Goal: Error

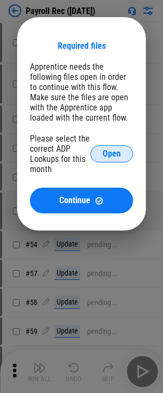
click at [112, 154] on span "Open" at bounding box center [112, 153] width 18 height 9
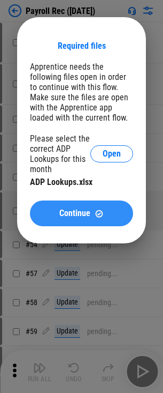
click at [81, 213] on span "Continue" at bounding box center [74, 213] width 31 height 9
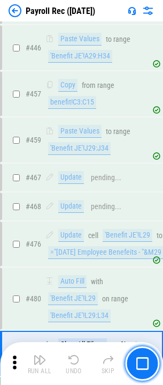
scroll to position [5488, 0]
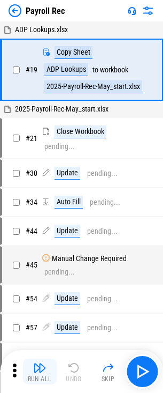
click at [40, 371] on img "button" at bounding box center [39, 367] width 13 height 13
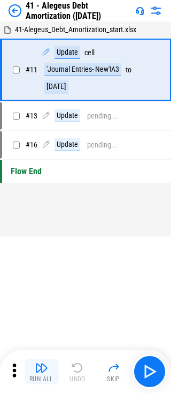
click at [41, 371] on img "button" at bounding box center [41, 367] width 13 height 13
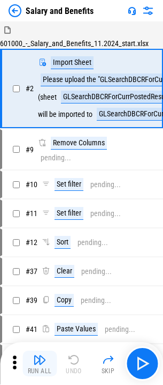
click at [40, 363] on img "button" at bounding box center [39, 359] width 13 height 13
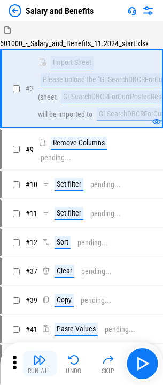
click at [40, 363] on img "button" at bounding box center [39, 359] width 13 height 13
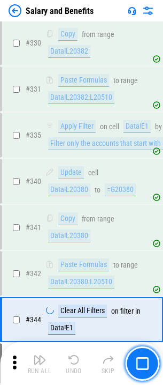
scroll to position [4807, 0]
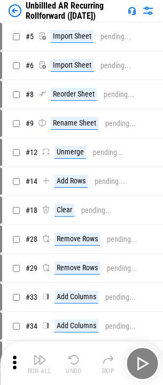
click at [40, 363] on img "button" at bounding box center [39, 359] width 13 height 13
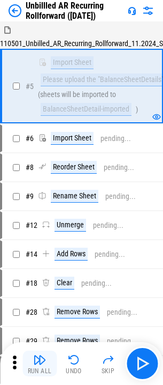
click at [40, 363] on img "button" at bounding box center [39, 359] width 13 height 13
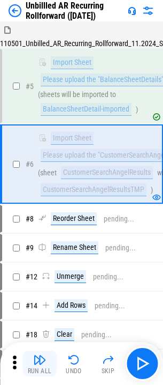
click at [40, 363] on img "button" at bounding box center [39, 359] width 13 height 13
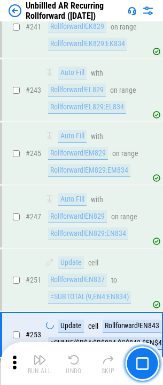
scroll to position [3401, 0]
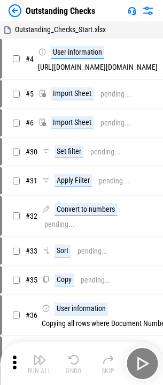
click at [40, 363] on img "button" at bounding box center [39, 359] width 13 height 13
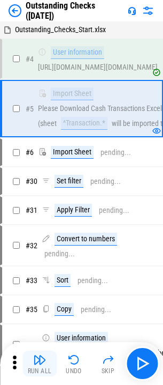
click at [40, 363] on img "button" at bounding box center [39, 359] width 13 height 13
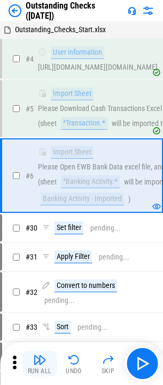
click at [40, 363] on img "button" at bounding box center [39, 359] width 13 height 13
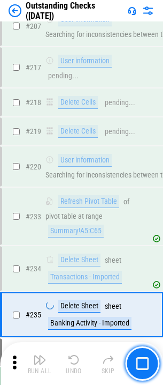
scroll to position [3032, 0]
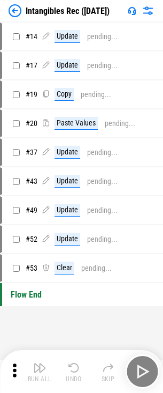
click at [40, 371] on img "button" at bounding box center [39, 367] width 13 height 13
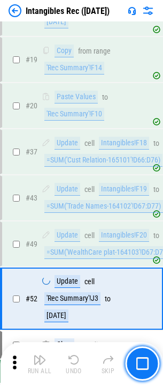
scroll to position [197, 0]
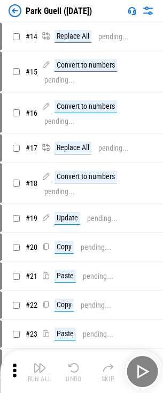
click at [40, 363] on img "button" at bounding box center [39, 367] width 13 height 13
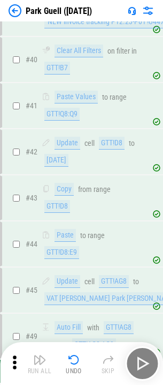
scroll to position [1119, 0]
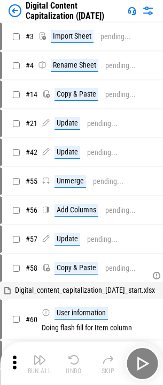
click at [40, 363] on img "button" at bounding box center [39, 359] width 13 height 13
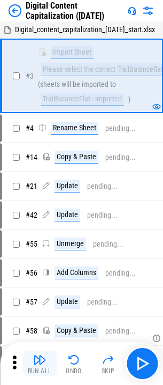
click at [40, 363] on img "button" at bounding box center [39, 359] width 13 height 13
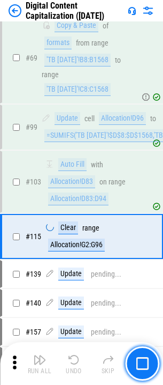
scroll to position [953, 0]
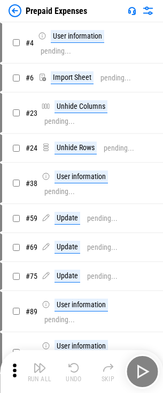
click at [40, 363] on img "button" at bounding box center [39, 367] width 13 height 13
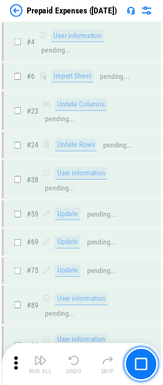
scroll to position [2696, 0]
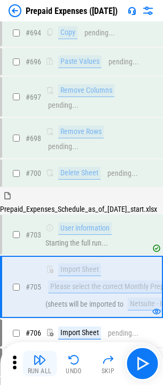
click at [40, 363] on img "button" at bounding box center [39, 359] width 13 height 13
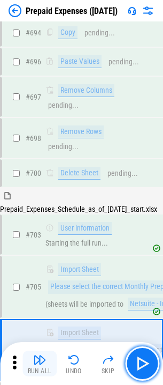
scroll to position [2817, 0]
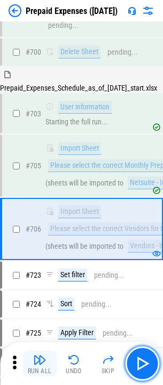
click at [40, 363] on img "button" at bounding box center [39, 359] width 13 height 13
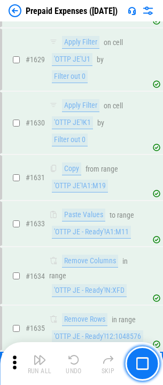
scroll to position [10209, 0]
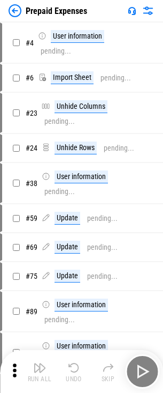
click at [40, 371] on img "button" at bounding box center [39, 367] width 13 height 13
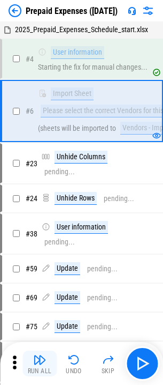
click at [40, 363] on img "button" at bounding box center [39, 359] width 13 height 13
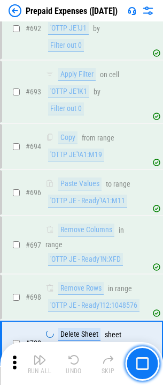
scroll to position [3601, 0]
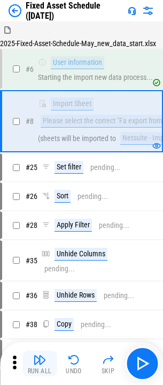
click at [40, 363] on img "button" at bounding box center [39, 359] width 13 height 13
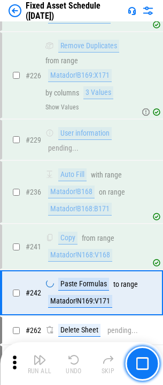
scroll to position [3190, 0]
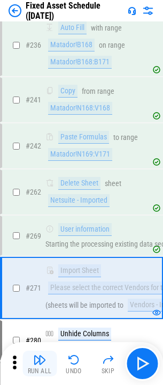
click at [40, 363] on img "button" at bounding box center [39, 359] width 13 height 13
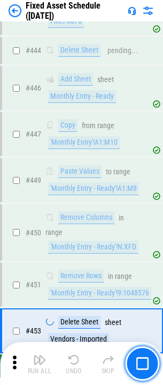
scroll to position [4568, 0]
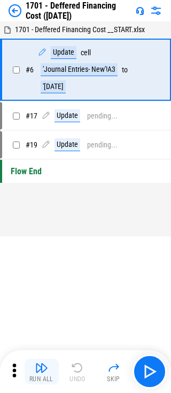
click at [41, 371] on img "button" at bounding box center [41, 367] width 13 height 13
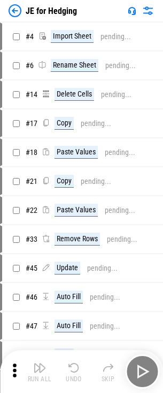
click at [40, 363] on img "button" at bounding box center [39, 367] width 13 height 13
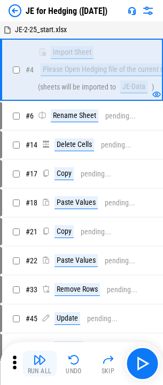
click at [40, 363] on img "button" at bounding box center [39, 359] width 13 height 13
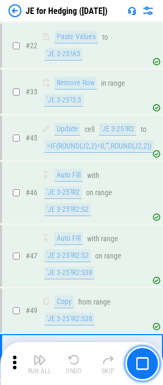
scroll to position [451, 0]
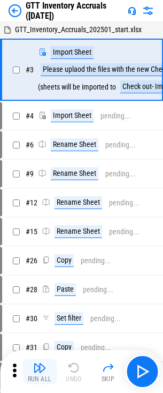
click at [40, 363] on img "button" at bounding box center [39, 367] width 13 height 13
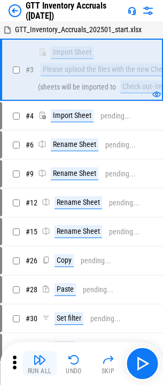
click at [40, 363] on img "button" at bounding box center [39, 359] width 13 height 13
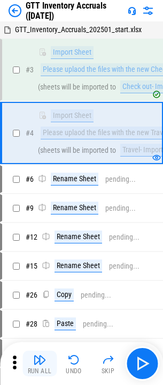
click at [40, 363] on img "button" at bounding box center [39, 359] width 13 height 13
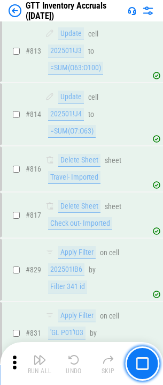
scroll to position [7918, 0]
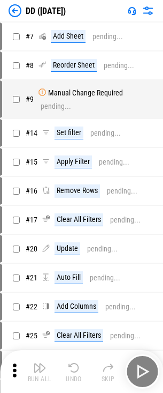
click at [40, 371] on img "button" at bounding box center [39, 367] width 13 height 13
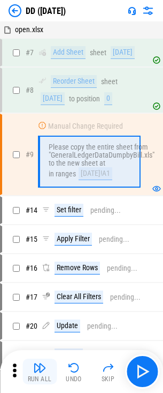
click at [40, 371] on img "button" at bounding box center [39, 367] width 13 height 13
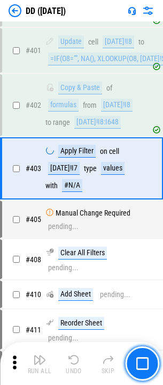
scroll to position [4591, 0]
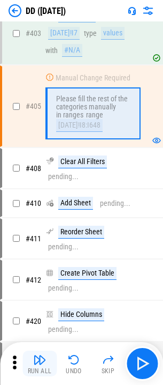
click at [40, 363] on img "button" at bounding box center [39, 359] width 13 height 13
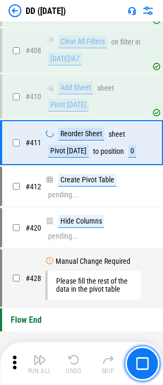
scroll to position [4890, 0]
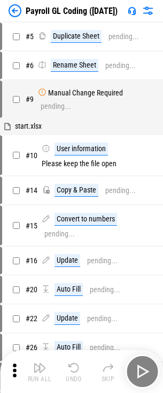
click at [40, 371] on img "button" at bounding box center [39, 367] width 13 height 13
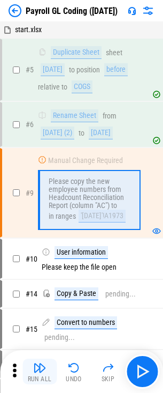
click at [40, 371] on img "button" at bounding box center [39, 367] width 13 height 13
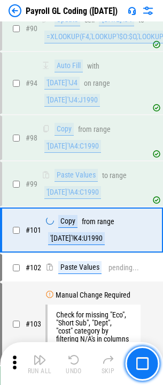
scroll to position [2310, 0]
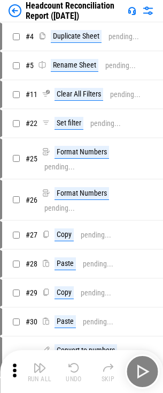
click at [40, 371] on img "button" at bounding box center [39, 367] width 13 height 13
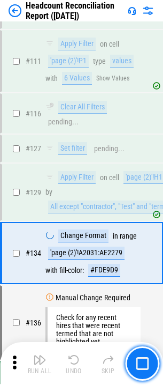
scroll to position [1082, 0]
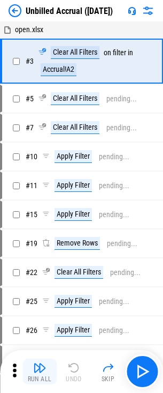
click at [40, 371] on img "button" at bounding box center [39, 367] width 13 height 13
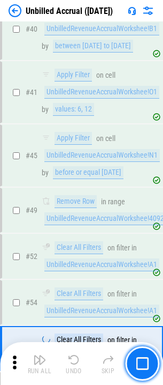
scroll to position [889, 0]
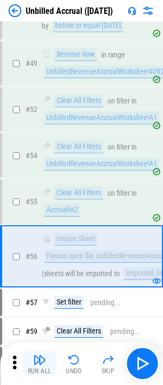
click at [40, 363] on img "button" at bounding box center [39, 359] width 13 height 13
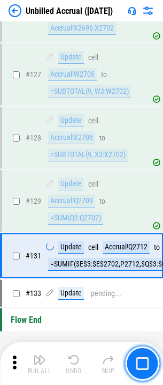
scroll to position [2970, 0]
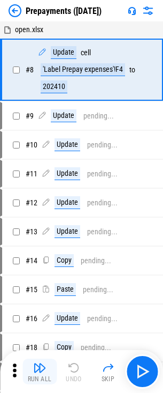
click at [40, 371] on img "button" at bounding box center [39, 367] width 13 height 13
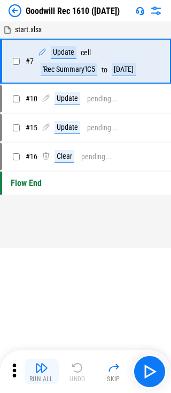
click at [41, 371] on img "button" at bounding box center [41, 367] width 13 height 13
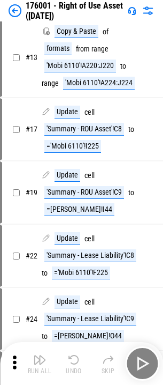
scroll to position [4, 0]
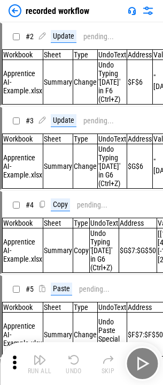
click at [40, 363] on img "button" at bounding box center [39, 359] width 13 height 13
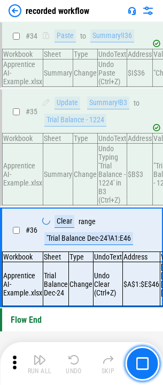
scroll to position [3155, 0]
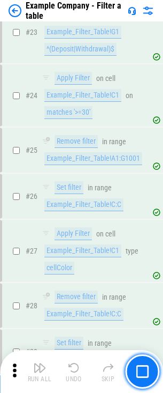
scroll to position [764, 0]
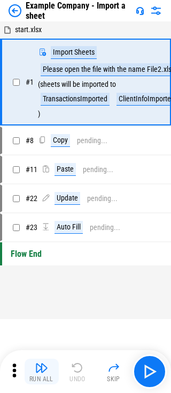
click at [41, 363] on img "button" at bounding box center [41, 367] width 13 height 13
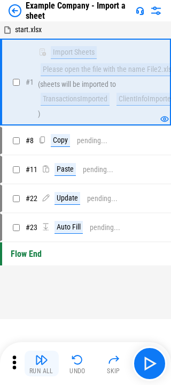
click at [41, 363] on img "button" at bounding box center [41, 359] width 13 height 13
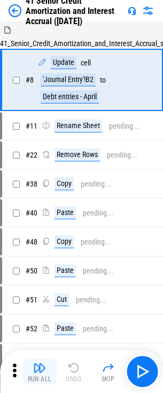
click at [40, 363] on img "button" at bounding box center [39, 367] width 13 height 13
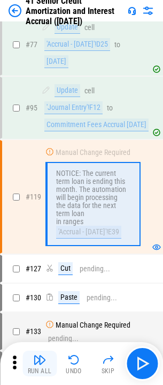
click at [40, 363] on img "button" at bounding box center [39, 359] width 13 height 13
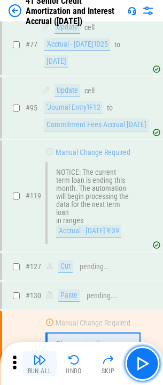
scroll to position [882, 0]
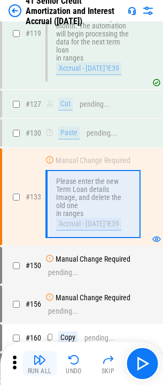
click at [40, 363] on img "button" at bounding box center [39, 359] width 13 height 13
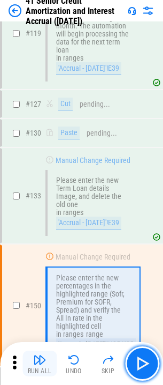
scroll to position [991, 0]
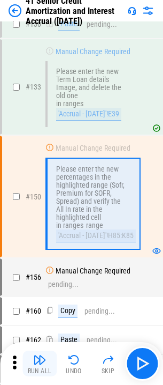
click at [40, 363] on img "button" at bounding box center [39, 359] width 13 height 13
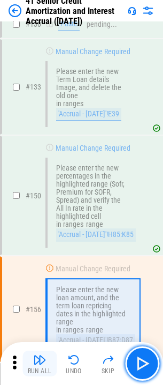
scroll to position [1103, 0]
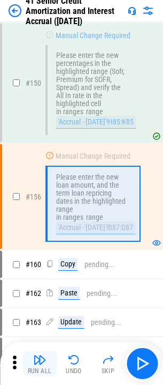
click at [40, 363] on img "button" at bounding box center [39, 359] width 13 height 13
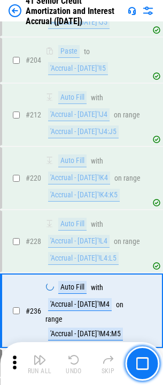
scroll to position [2270, 0]
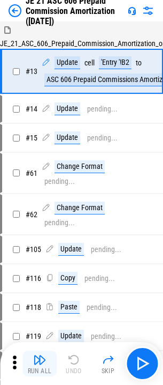
click at [40, 363] on img "button" at bounding box center [39, 359] width 13 height 13
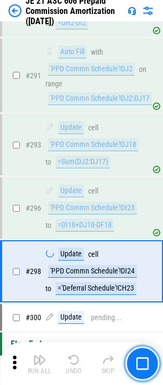
scroll to position [1759, 0]
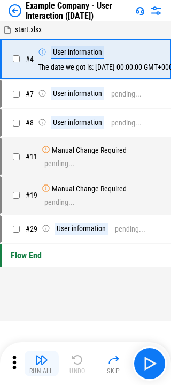
click at [41, 363] on img "button" at bounding box center [41, 359] width 13 height 13
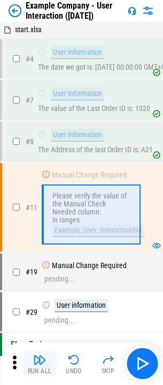
click at [40, 363] on img "button" at bounding box center [39, 359] width 13 height 13
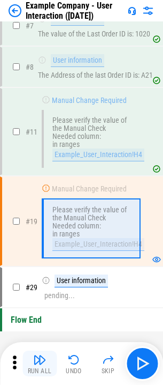
click at [40, 363] on img "button" at bounding box center [39, 359] width 13 height 13
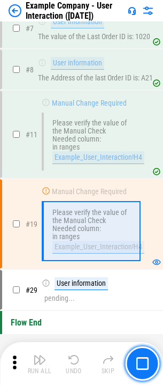
scroll to position [74, 0]
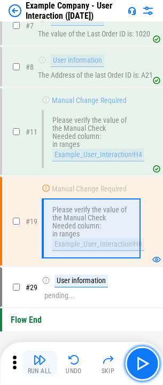
click at [40, 363] on img "button" at bounding box center [39, 359] width 13 height 13
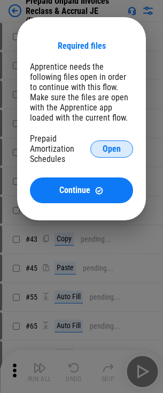
click at [112, 148] on span "Open" at bounding box center [112, 149] width 18 height 9
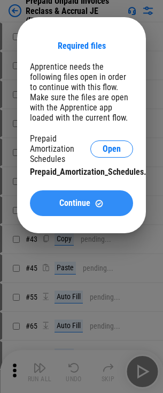
click at [81, 203] on span "Continue" at bounding box center [74, 203] width 31 height 9
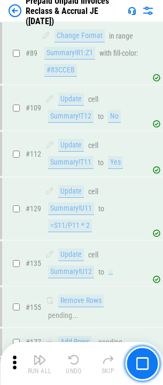
scroll to position [1150, 0]
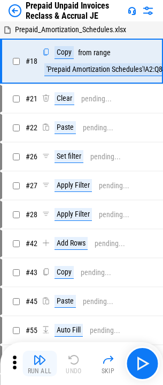
click at [40, 363] on img "button" at bounding box center [39, 359] width 13 height 13
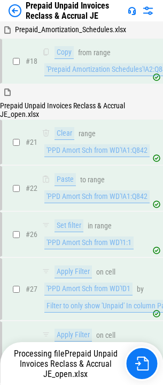
scroll to position [674, 0]
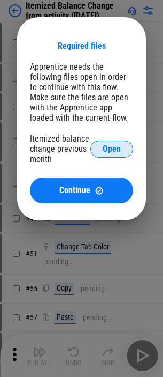
click at [112, 148] on span "Open" at bounding box center [112, 149] width 18 height 9
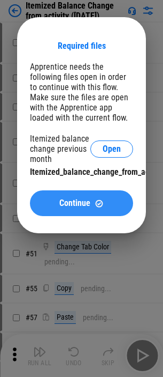
click at [81, 203] on span "Continue" at bounding box center [74, 203] width 31 height 9
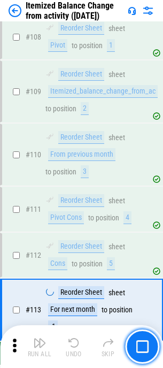
scroll to position [1582, 0]
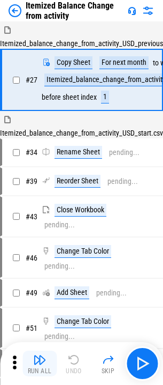
click at [40, 363] on img "button" at bounding box center [39, 359] width 13 height 13
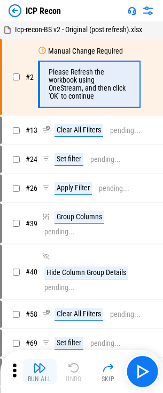
click at [40, 371] on img "button" at bounding box center [39, 367] width 13 height 13
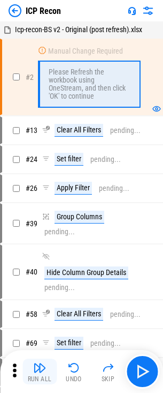
click at [40, 371] on img "button" at bounding box center [39, 367] width 13 height 13
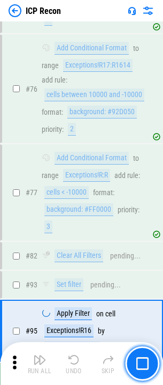
scroll to position [750, 0]
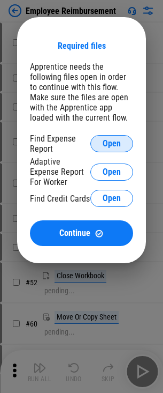
click at [112, 144] on span "Open" at bounding box center [112, 143] width 18 height 9
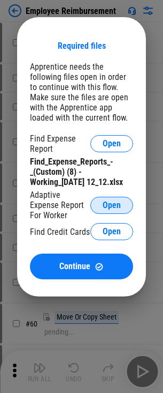
click at [112, 205] on span "Open" at bounding box center [112, 205] width 18 height 9
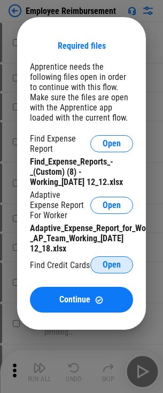
click at [112, 265] on span "Open" at bounding box center [112, 264] width 18 height 9
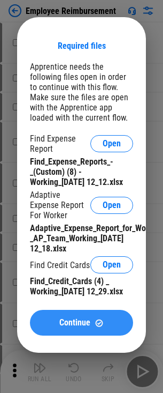
click at [81, 327] on span "Continue" at bounding box center [74, 322] width 31 height 9
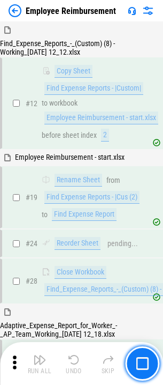
scroll to position [372, 0]
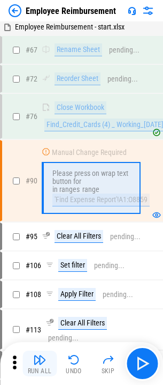
click at [40, 363] on img "button" at bounding box center [39, 359] width 13 height 13
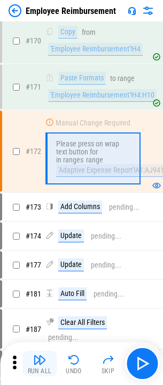
click at [40, 363] on img "button" at bounding box center [39, 359] width 13 height 13
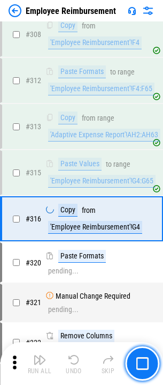
scroll to position [4601, 0]
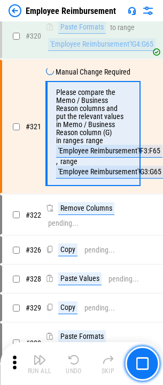
click at [40, 363] on img "button" at bounding box center [39, 359] width 13 height 13
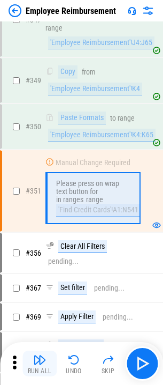
click at [40, 363] on img "button" at bounding box center [39, 359] width 13 height 13
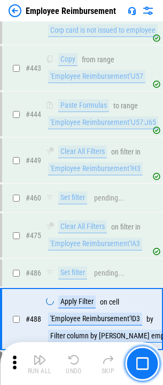
scroll to position [6603, 0]
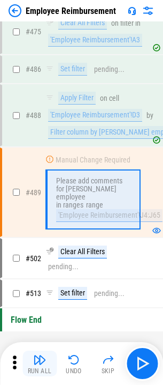
click at [40, 363] on img "button" at bounding box center [39, 359] width 13 height 13
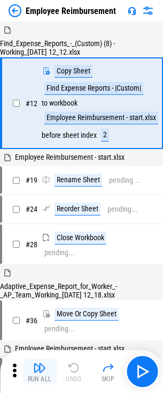
click at [40, 371] on img "button" at bounding box center [39, 367] width 13 height 13
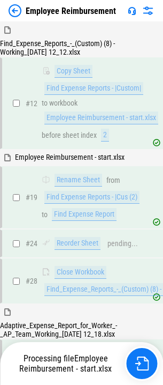
scroll to position [372, 0]
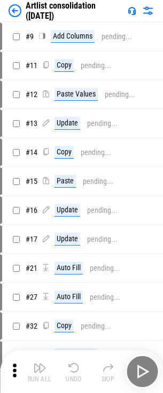
click at [40, 371] on img "button" at bounding box center [39, 367] width 13 height 13
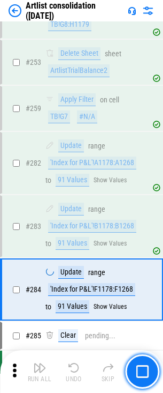
scroll to position [4205, 0]
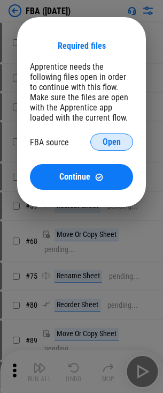
click at [112, 142] on span "Open" at bounding box center [112, 142] width 18 height 9
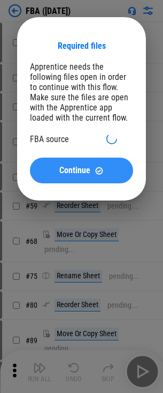
click at [81, 175] on span "Continue" at bounding box center [74, 170] width 31 height 9
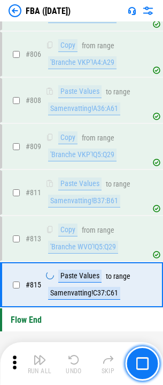
scroll to position [9368, 0]
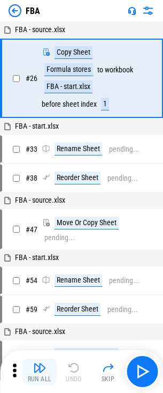
click at [40, 371] on img "button" at bounding box center [39, 367] width 13 height 13
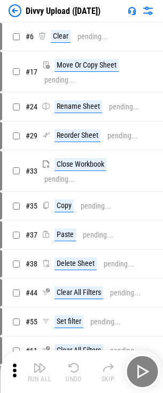
click at [40, 371] on img "button" at bounding box center [39, 367] width 13 height 13
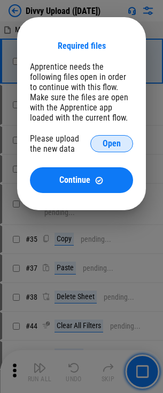
click at [112, 144] on span "Open" at bounding box center [112, 143] width 18 height 9
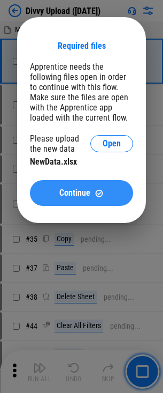
click at [81, 193] on span "Continue" at bounding box center [74, 193] width 31 height 9
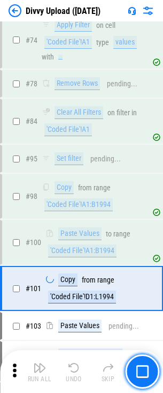
scroll to position [768, 0]
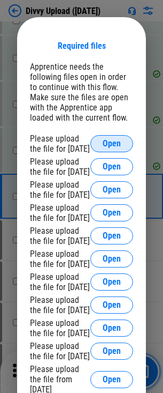
click at [112, 148] on span "Open" at bounding box center [112, 143] width 18 height 9
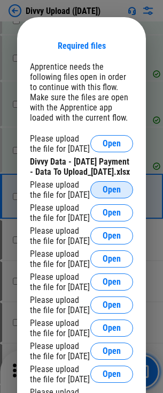
click at [112, 194] on span "Open" at bounding box center [112, 189] width 18 height 9
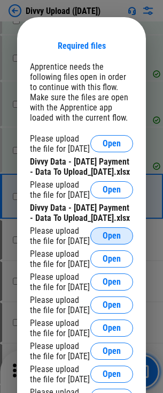
click at [112, 240] on span "Open" at bounding box center [112, 235] width 18 height 9
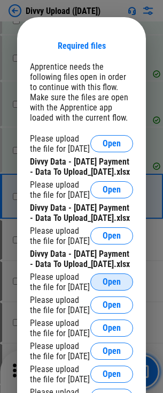
click at [112, 286] on span "Open" at bounding box center [112, 281] width 18 height 9
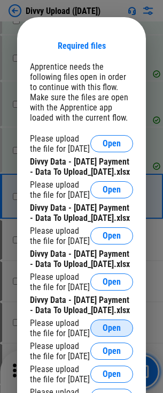
click at [112, 324] on span "Open" at bounding box center [112, 328] width 18 height 9
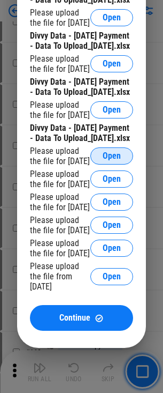
click at [112, 160] on span "Open" at bounding box center [112, 156] width 18 height 9
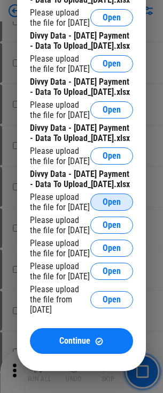
click at [112, 206] on span "Open" at bounding box center [112, 202] width 18 height 9
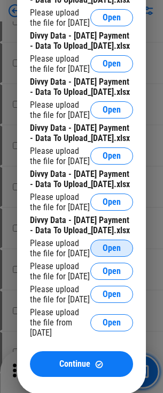
click at [112, 252] on span "Open" at bounding box center [112, 248] width 18 height 9
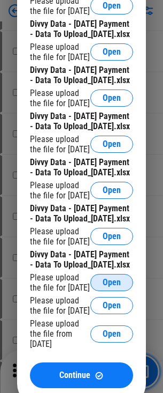
click at [112, 278] on span "Open" at bounding box center [112, 282] width 18 height 9
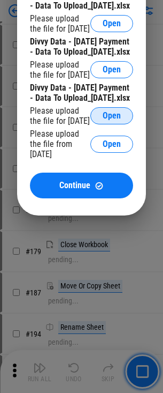
click at [112, 120] on span "Open" at bounding box center [112, 115] width 18 height 9
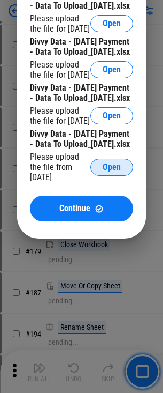
click at [112, 171] on span "Open" at bounding box center [112, 167] width 18 height 9
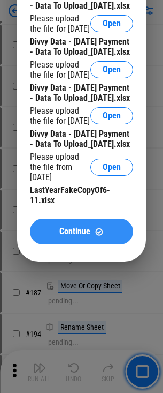
click at [81, 227] on span "Continue" at bounding box center [74, 231] width 31 height 9
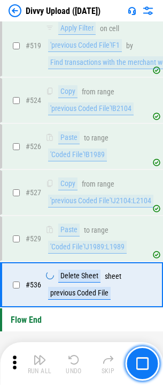
scroll to position [5312, 0]
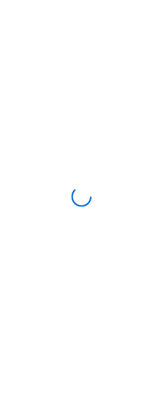
scroll to position [768, 0]
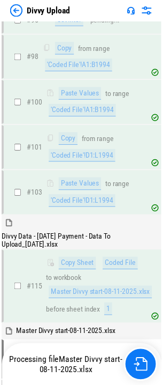
scroll to position [1054, 0]
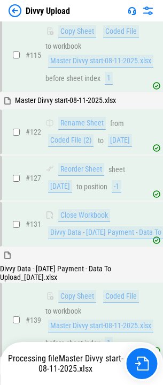
scroll to position [1291, 0]
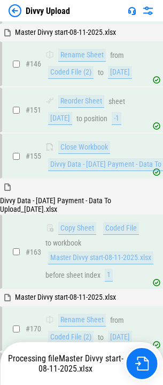
scroll to position [1620, 0]
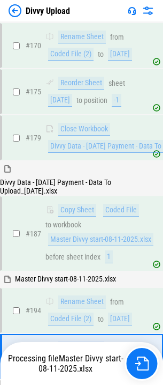
scroll to position [1856, 0]
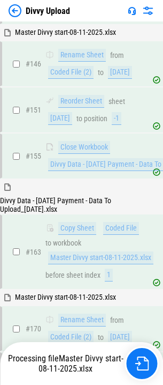
scroll to position [1902, 0]
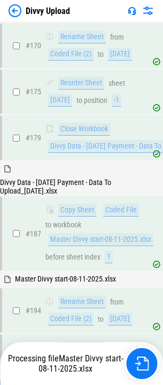
scroll to position [1902, 0]
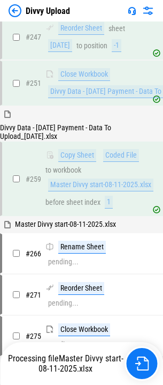
scroll to position [2751, 0]
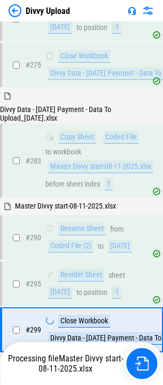
scroll to position [3034, 0]
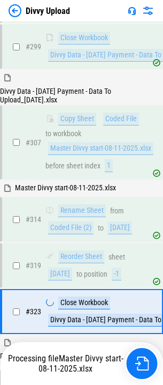
scroll to position [3316, 0]
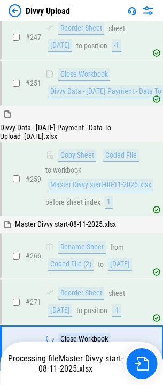
scroll to position [2751, 0]
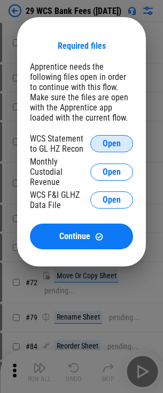
click at [112, 144] on span "Open" at bounding box center [112, 143] width 18 height 9
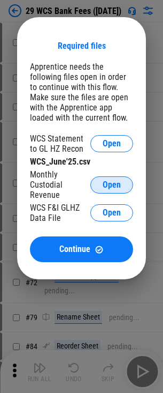
click at [112, 184] on span "Open" at bounding box center [112, 184] width 18 height 9
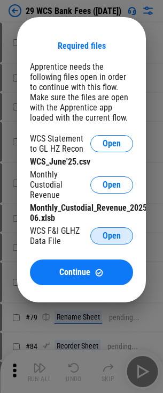
click at [112, 236] on span "Open" at bounding box center [112, 235] width 18 height 9
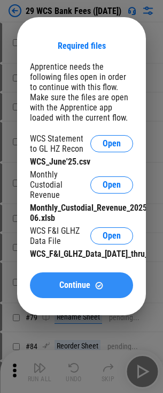
click at [81, 289] on span "Continue" at bounding box center [74, 285] width 31 height 9
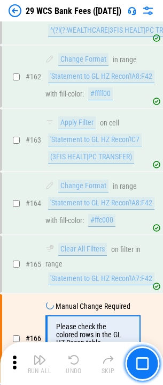
scroll to position [2173, 0]
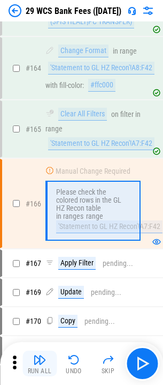
click at [40, 363] on img "button" at bounding box center [39, 359] width 13 height 13
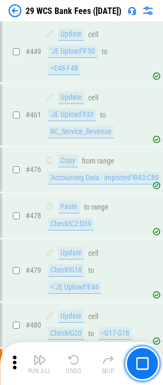
scroll to position [5287, 0]
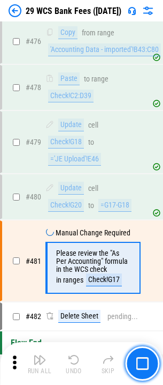
click at [40, 363] on img "button" at bounding box center [39, 359] width 13 height 13
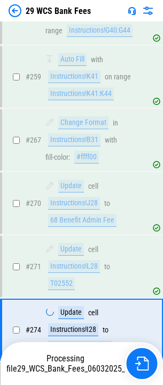
scroll to position [3877, 0]
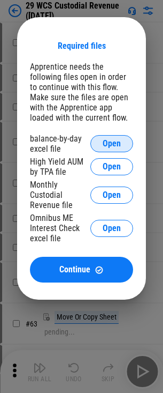
click at [112, 144] on span "Open" at bounding box center [112, 143] width 18 height 9
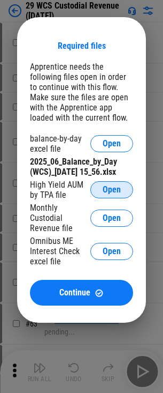
click at [112, 194] on span "Open" at bounding box center [112, 189] width 18 height 9
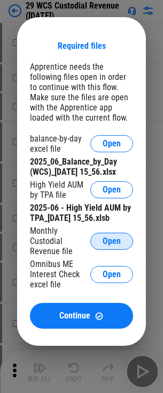
click at [112, 245] on span "Open" at bounding box center [112, 241] width 18 height 9
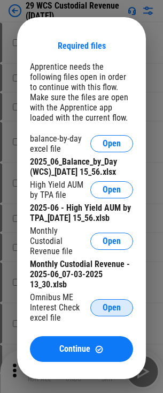
click at [112, 312] on span "Open" at bounding box center [112, 307] width 18 height 9
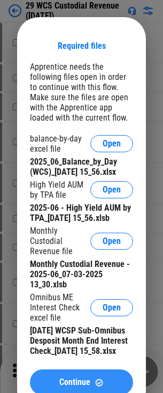
click at [81, 391] on button "Continue" at bounding box center [81, 382] width 103 height 26
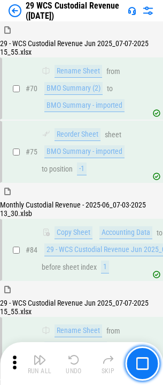
scroll to position [936, 0]
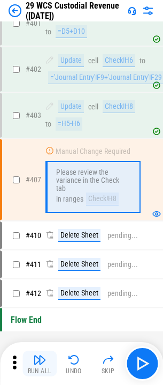
click at [40, 363] on img "button" at bounding box center [39, 359] width 13 height 13
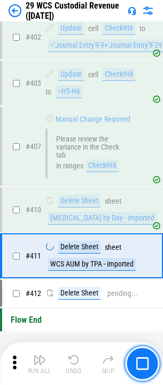
scroll to position [4895, 0]
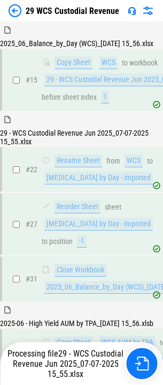
scroll to position [422, 0]
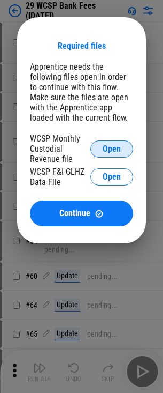
click at [112, 148] on span "Open" at bounding box center [112, 149] width 18 height 9
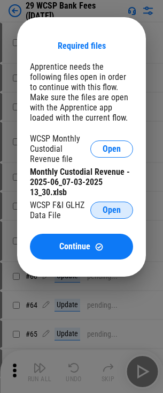
click at [112, 210] on span "Open" at bounding box center [112, 210] width 18 height 9
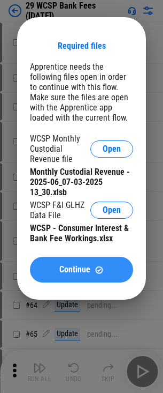
click at [81, 269] on span "Continue" at bounding box center [74, 269] width 31 height 9
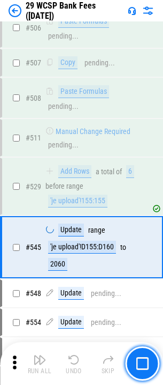
scroll to position [4651, 0]
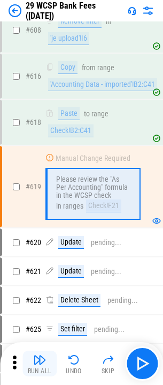
click at [40, 363] on img "button" at bounding box center [39, 359] width 13 height 13
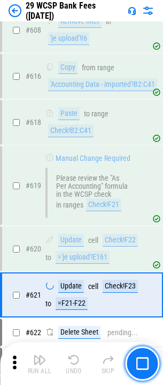
scroll to position [5747, 0]
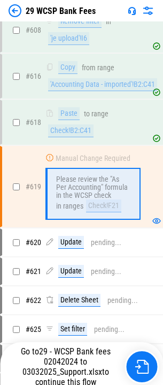
scroll to position [5835, 0]
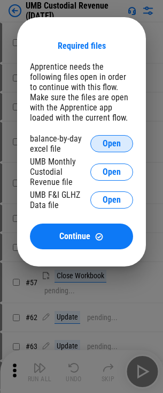
click at [112, 144] on span "Open" at bounding box center [112, 143] width 18 height 9
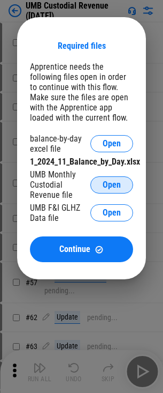
click at [112, 184] on span "Open" at bounding box center [112, 184] width 18 height 9
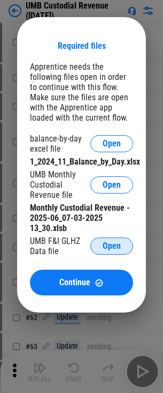
click at [112, 246] on span "Open" at bounding box center [112, 246] width 18 height 9
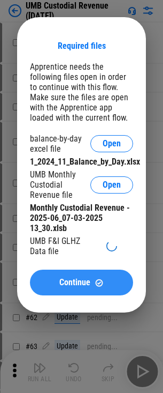
click at [81, 287] on span "Continue" at bounding box center [74, 282] width 31 height 9
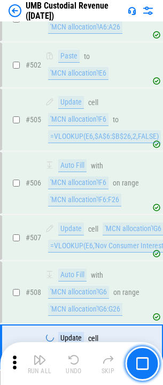
scroll to position [4982, 0]
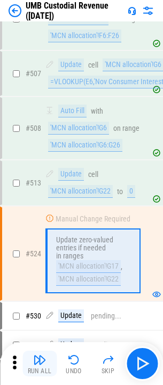
click at [40, 363] on img "button" at bounding box center [39, 359] width 13 height 13
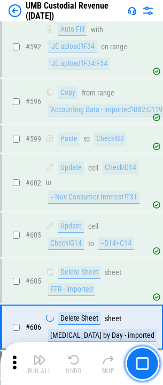
scroll to position [5945, 0]
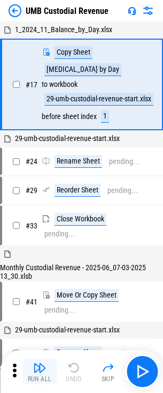
click at [40, 371] on img "button" at bounding box center [39, 367] width 13 height 13
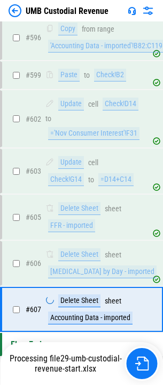
scroll to position [5938, 0]
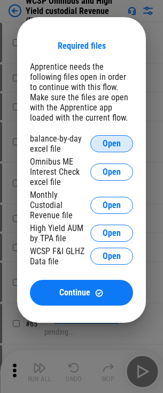
click at [112, 144] on span "Open" at bounding box center [112, 143] width 18 height 9
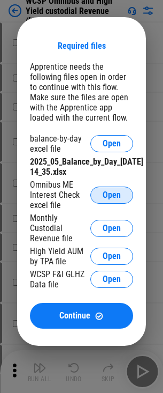
click at [112, 194] on span "Open" at bounding box center [112, 195] width 18 height 9
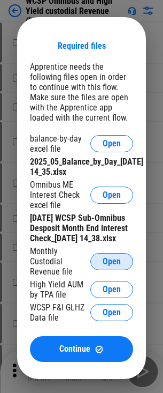
click at [112, 266] on span "Open" at bounding box center [112, 261] width 18 height 9
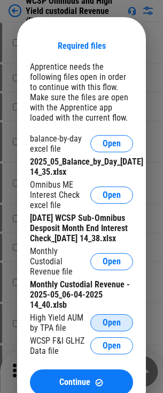
click at [112, 327] on span "Open" at bounding box center [112, 322] width 18 height 9
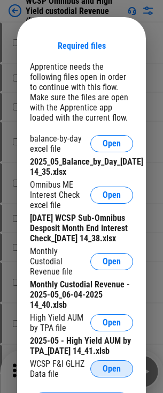
click at [112, 373] on span "Open" at bounding box center [112, 368] width 18 height 9
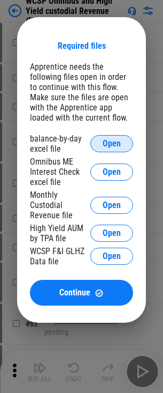
click at [112, 144] on span "Open" at bounding box center [112, 143] width 18 height 9
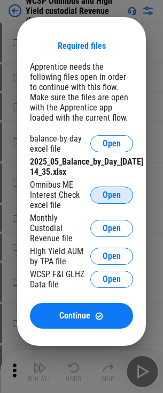
click at [112, 194] on span "Open" at bounding box center [112, 195] width 18 height 9
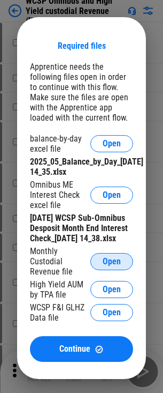
click at [112, 266] on span "Open" at bounding box center [112, 261] width 18 height 9
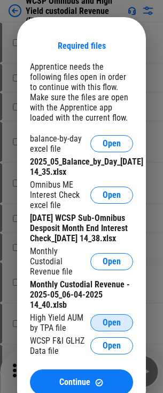
click at [112, 327] on span "Open" at bounding box center [112, 322] width 18 height 9
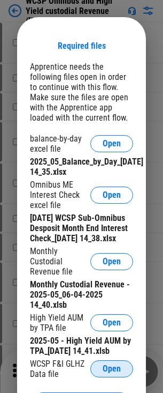
click at [112, 373] on span "Open" at bounding box center [112, 368] width 18 height 9
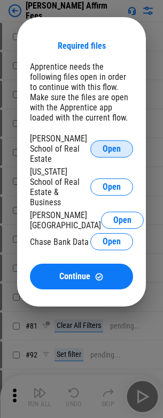
click at [112, 145] on span "Open" at bounding box center [112, 149] width 18 height 9
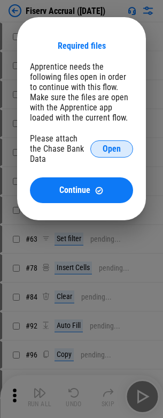
click at [112, 145] on span "Open" at bounding box center [112, 149] width 18 height 9
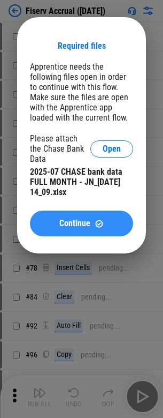
click at [81, 219] on span "Continue" at bounding box center [74, 223] width 31 height 9
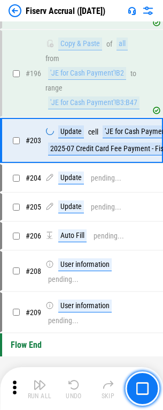
scroll to position [2993, 0]
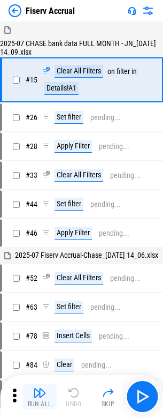
click at [40, 396] on img "button" at bounding box center [39, 392] width 13 height 13
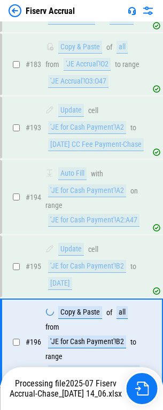
scroll to position [2822, 0]
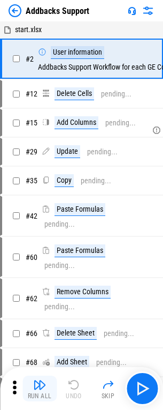
click at [40, 388] on img "button" at bounding box center [39, 384] width 13 height 13
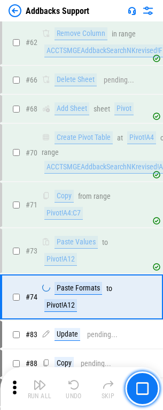
scroll to position [517, 0]
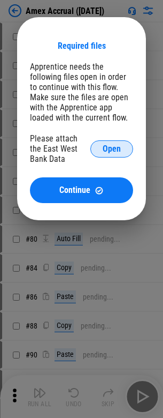
click at [112, 148] on span "Open" at bounding box center [112, 149] width 18 height 9
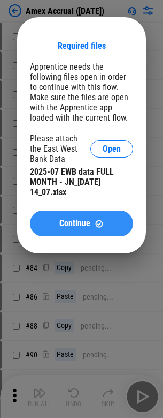
click at [81, 223] on span "Continue" at bounding box center [74, 223] width 31 height 9
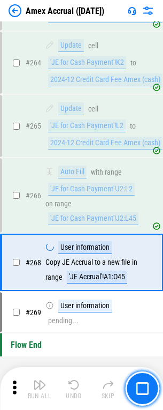
scroll to position [3035, 0]
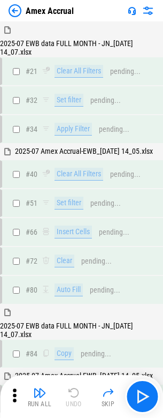
scroll to position [1322, 0]
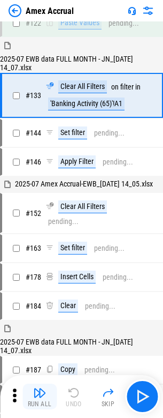
click at [40, 396] on img "button" at bounding box center [39, 392] width 13 height 13
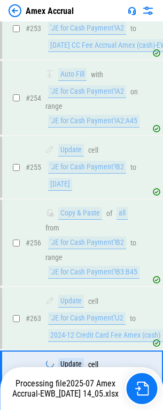
scroll to position [2851, 0]
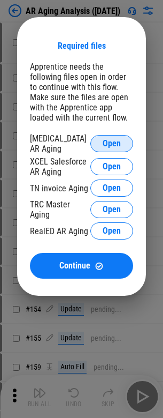
click at [112, 142] on span "Open" at bounding box center [112, 143] width 18 height 9
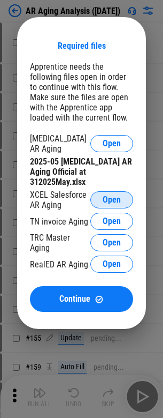
click at [112, 195] on span "Open" at bounding box center [112, 199] width 18 height 9
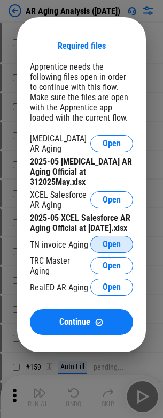
click at [112, 241] on span "Open" at bounding box center [112, 244] width 18 height 9
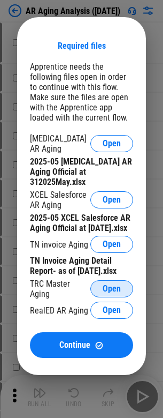
click at [112, 285] on span "Open" at bounding box center [112, 288] width 18 height 9
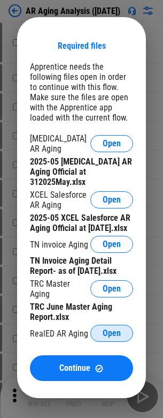
click at [112, 330] on span "Open" at bounding box center [112, 333] width 18 height 9
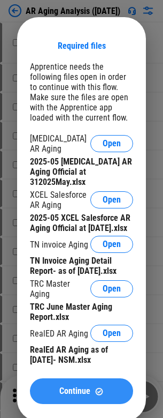
click at [81, 388] on span "Continue" at bounding box center [74, 391] width 31 height 9
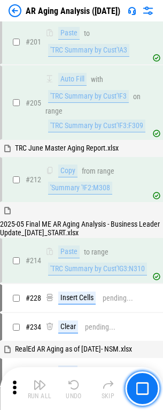
scroll to position [1389, 0]
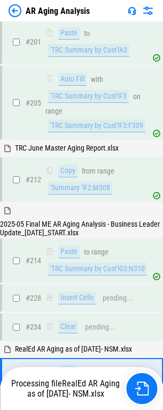
scroll to position [1377, 0]
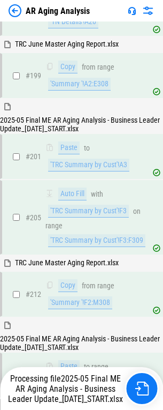
scroll to position [1377, 0]
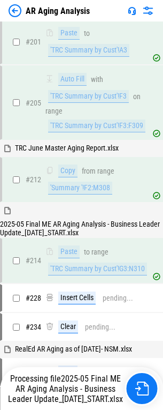
scroll to position [1377, 0]
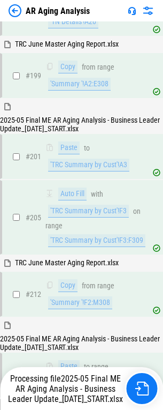
scroll to position [1377, 0]
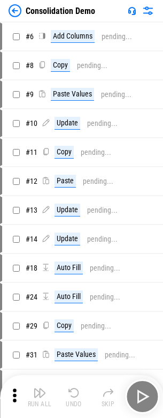
click at [40, 396] on img "button" at bounding box center [39, 392] width 13 height 13
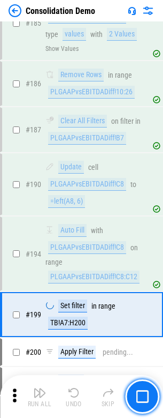
scroll to position [3083, 0]
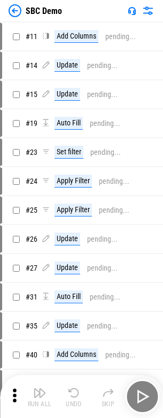
click at [40, 396] on img "button" at bounding box center [39, 392] width 13 height 13
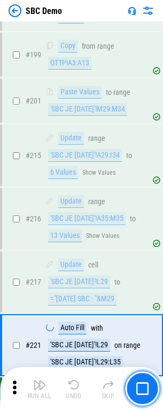
scroll to position [2413, 0]
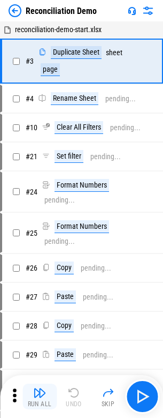
click at [40, 396] on img "button" at bounding box center [39, 392] width 13 height 13
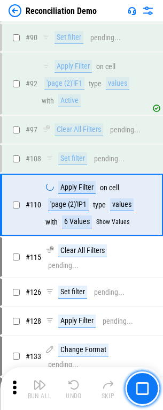
scroll to position [1016, 0]
